Goal: Transaction & Acquisition: Subscribe to service/newsletter

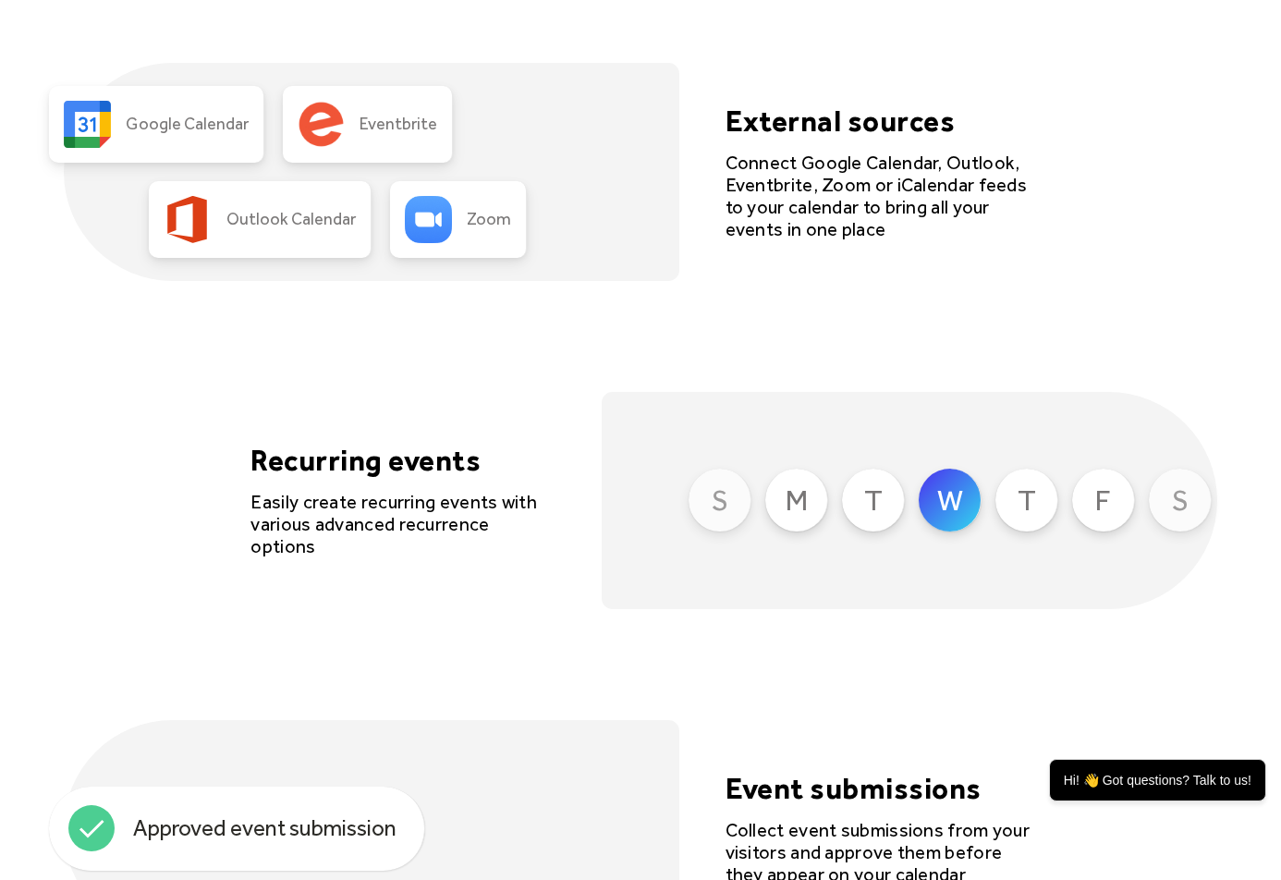
scroll to position [4119, 0]
click at [818, 173] on div "Connect Google Calendar, Outlook, Eventbrite, Zoom or iCalendar feeds to your c…" at bounding box center [877, 195] width 305 height 89
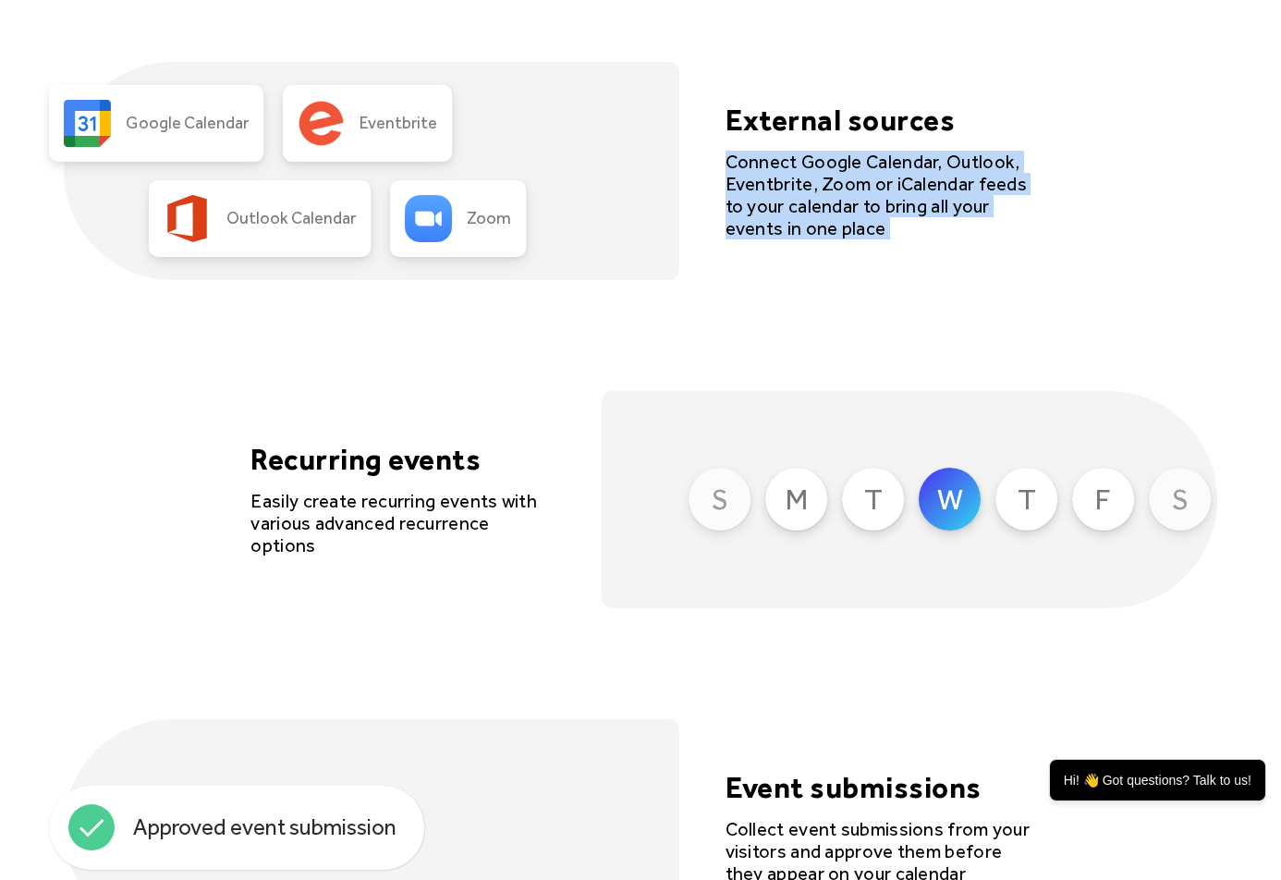
click at [738, 241] on div "Google Calendar Eventbrite Outlook Calendar Zoom External sources Connect Googl…" at bounding box center [640, 170] width 1152 height 217
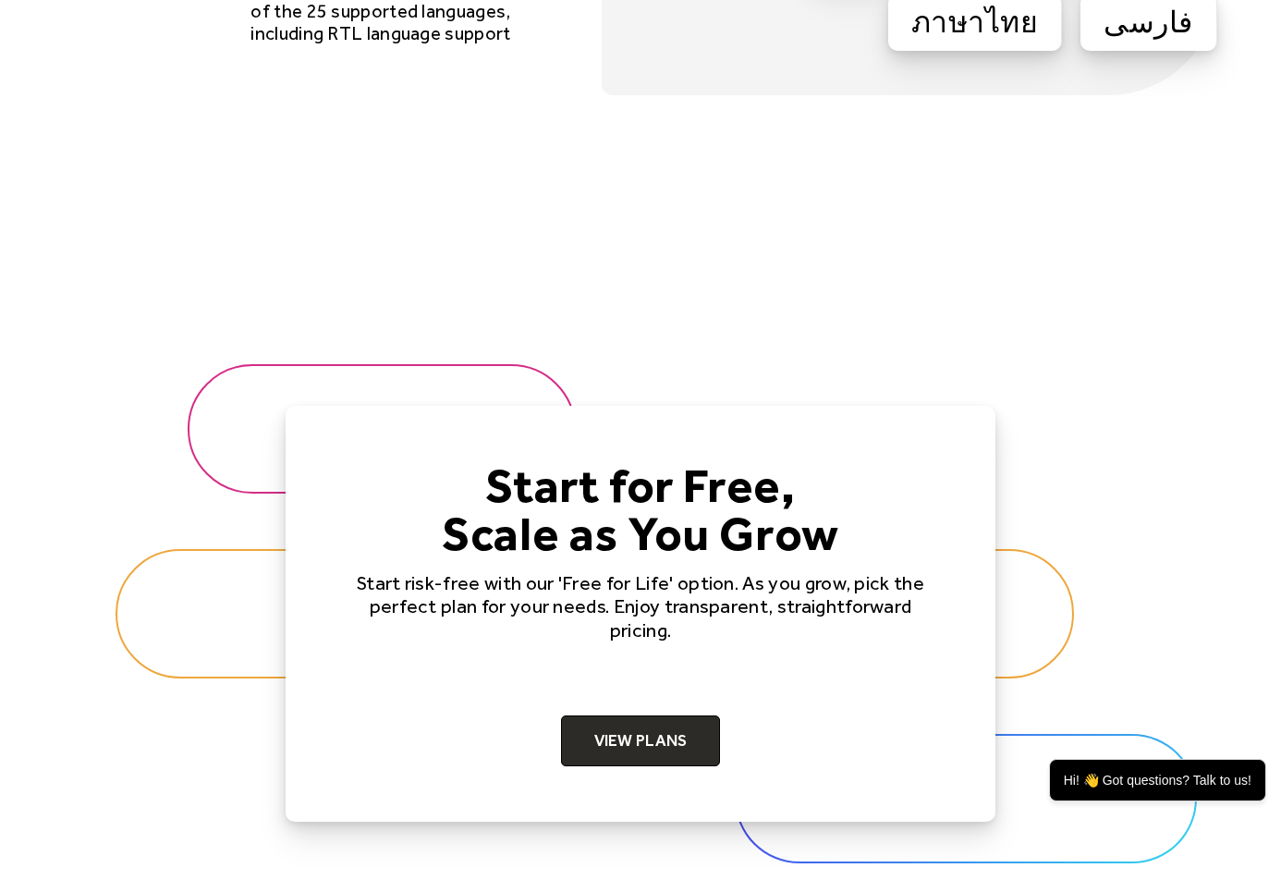
scroll to position [5989, 0]
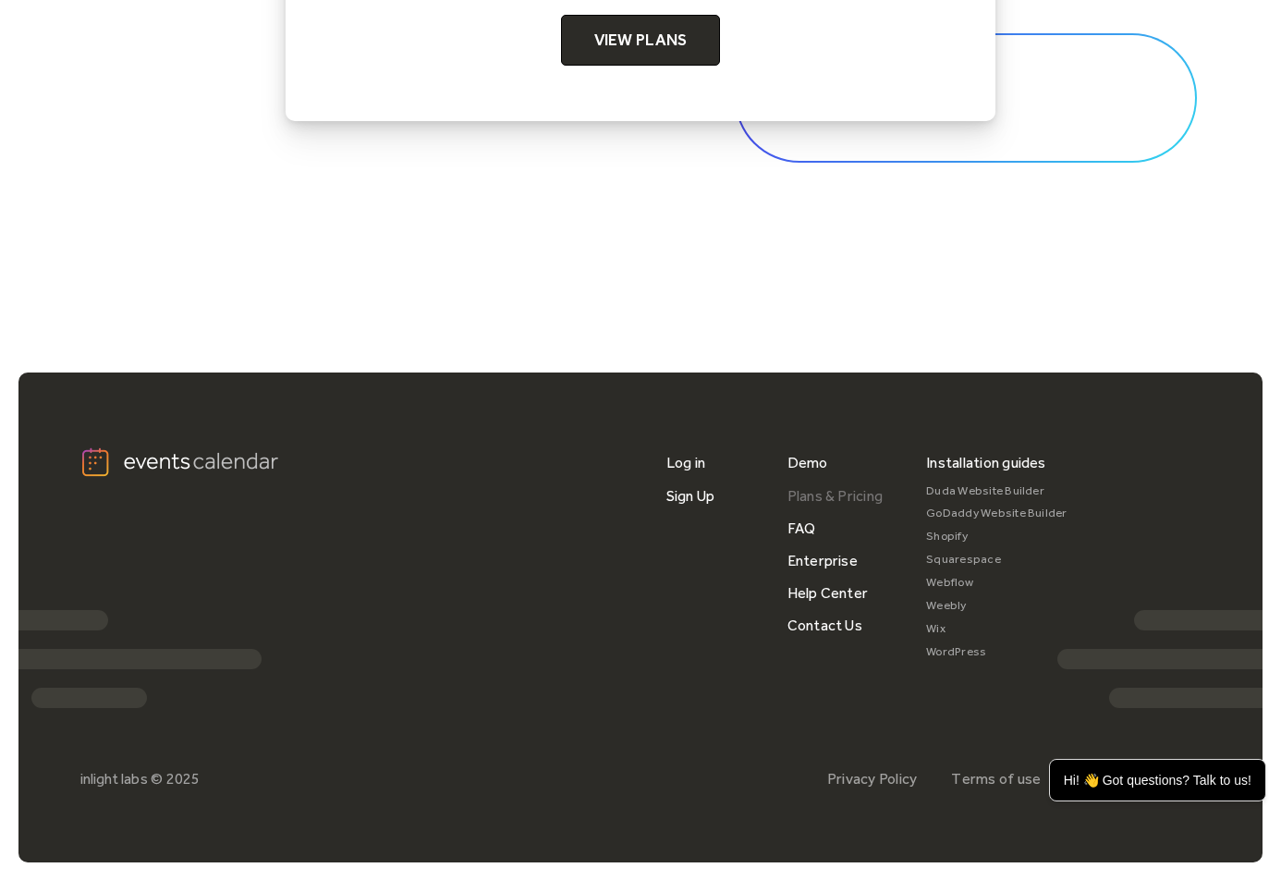
click at [845, 490] on link "Plans & Pricing" at bounding box center [835, 496] width 96 height 32
